Goal: Find specific page/section: Find specific page/section

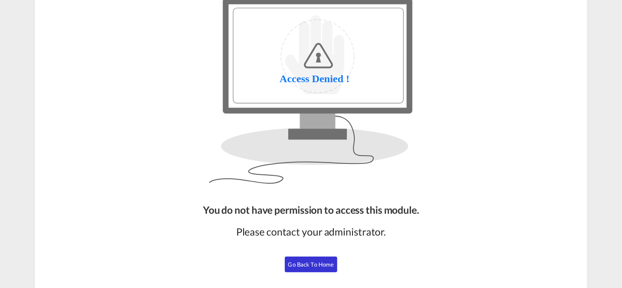
scroll to position [72, 0]
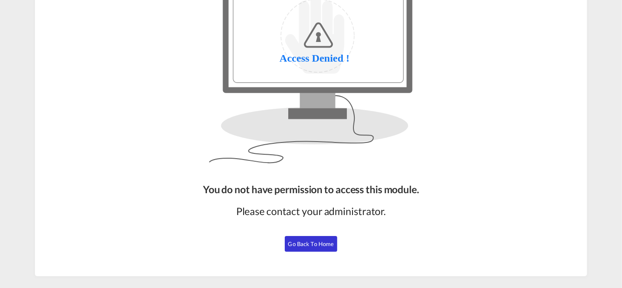
click at [296, 247] on span "Go Back to Home" at bounding box center [311, 243] width 46 height 7
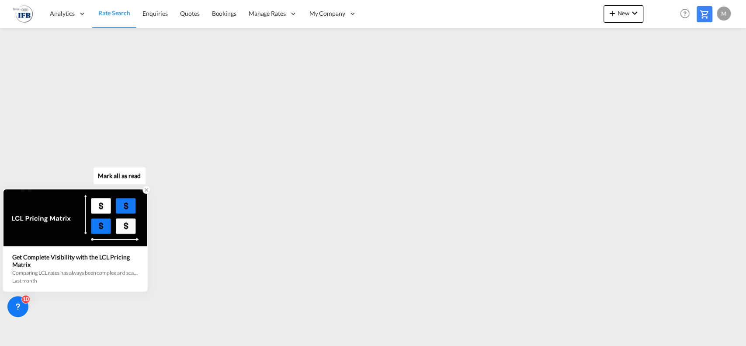
click at [148, 191] on icon at bounding box center [146, 190] width 6 height 6
